Goal: Information Seeking & Learning: Learn about a topic

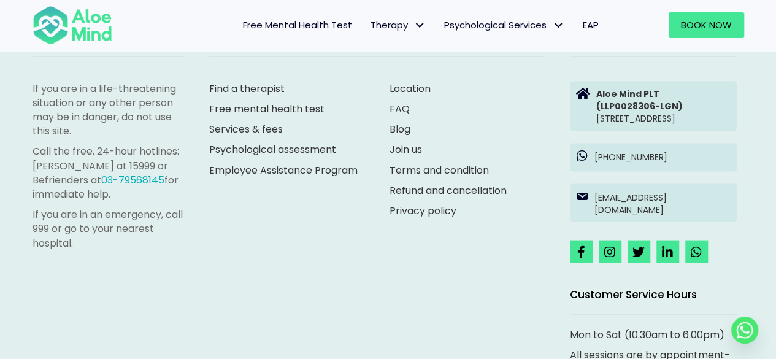
scroll to position [3436, 0]
drag, startPoint x: 767, startPoint y: 180, endPoint x: 601, endPoint y: 177, distance: 166.3
click at [601, 177] on div "If you are in a life-threatening situation or any other person may be in danger…" at bounding box center [388, 210] width 776 height 532
copy p "6017 803 8384"
click at [18, 255] on div "If you are in a life-threatening situation or any other person may be in danger…" at bounding box center [388, 210] width 776 height 532
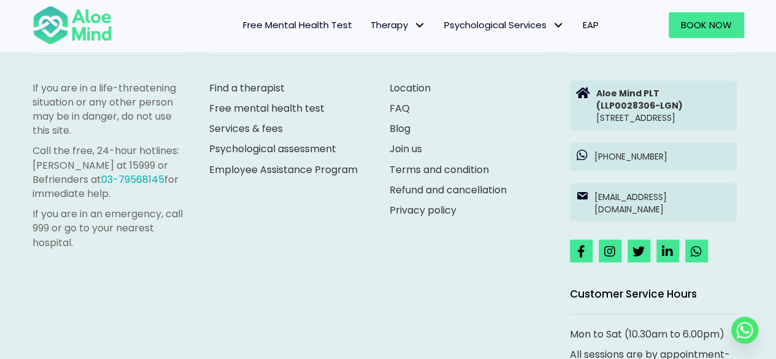
drag, startPoint x: 592, startPoint y: 74, endPoint x: 692, endPoint y: 142, distance: 120.6
click at [692, 136] on div "Aloe Mind PLT (LLP0028306-LGN) [STREET_ADDRESS]" at bounding box center [653, 102] width 191 height 68
copy div "Aloe Mind PLT (LLP0028306-LGN) [STREET_ADDRESS]"
click at [0, 204] on div "If you are in a life-threatening situation or any other person may be in danger…" at bounding box center [388, 210] width 776 height 532
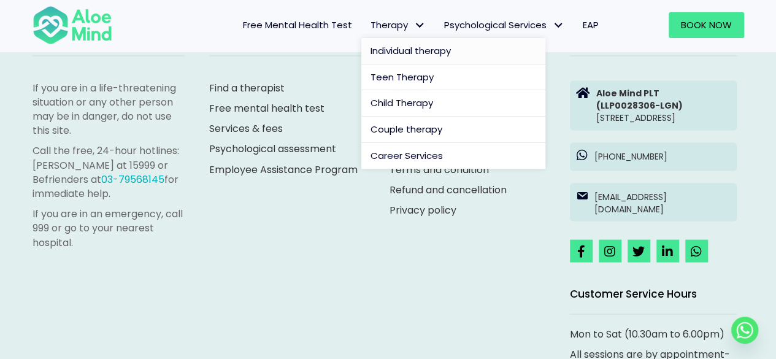
click at [402, 42] on link "Individual therapy" at bounding box center [453, 51] width 184 height 26
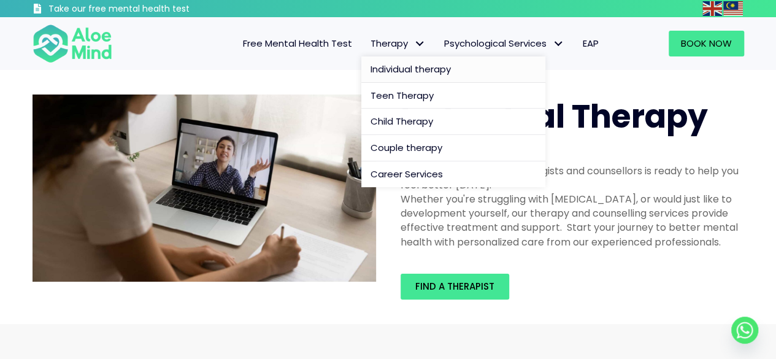
click at [417, 71] on span "Individual therapy" at bounding box center [411, 69] width 80 height 13
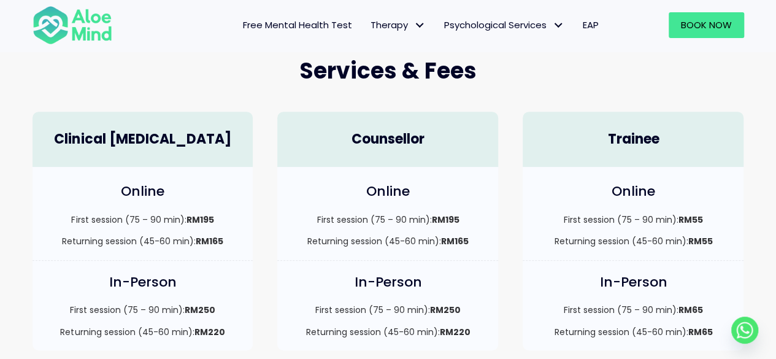
scroll to position [327, 0]
drag, startPoint x: 713, startPoint y: 216, endPoint x: 679, endPoint y: 218, distance: 34.4
click at [679, 218] on p "First session (75 – 90 min): RM55" at bounding box center [633, 220] width 196 height 12
copy strong "RM55"
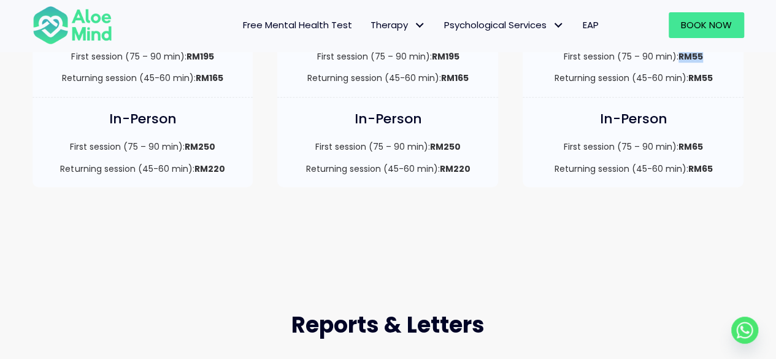
scroll to position [491, 0]
drag, startPoint x: 42, startPoint y: 241, endPoint x: 49, endPoint y: 236, distance: 8.3
click at [42, 241] on div "Services & Fees Clinical [MEDICAL_DATA] Online First session (75 – 90 min): RM1…" at bounding box center [388, 39] width 776 height 417
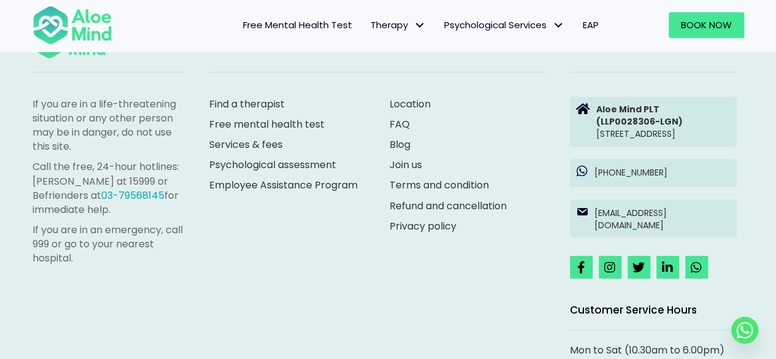
scroll to position [2263, 0]
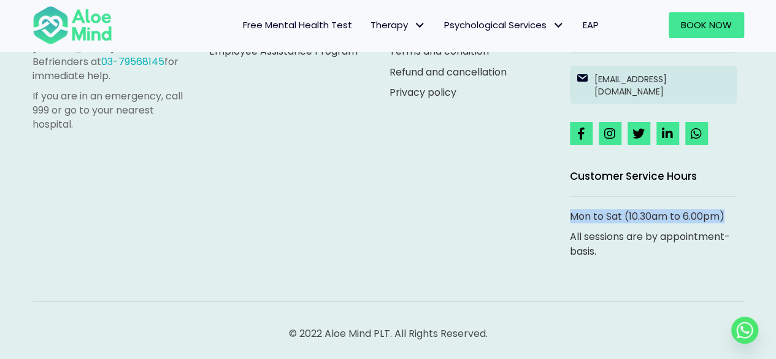
drag, startPoint x: 752, startPoint y: 213, endPoint x: 569, endPoint y: 221, distance: 182.4
click at [569, 221] on div "If you are in a life-threatening situation or any other person may be in danger…" at bounding box center [388, 76] width 736 height 401
copy p "Mon to Sat (10.30am to 6.00pm)"
click at [31, 209] on div "If you are in a life-threatening situation or any other person may be in danger…" at bounding box center [388, 76] width 736 height 401
